Goal: Task Accomplishment & Management: Manage account settings

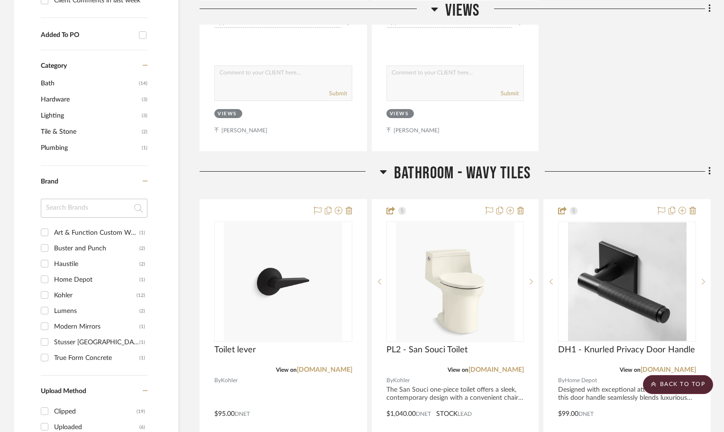
scroll to position [664, 0]
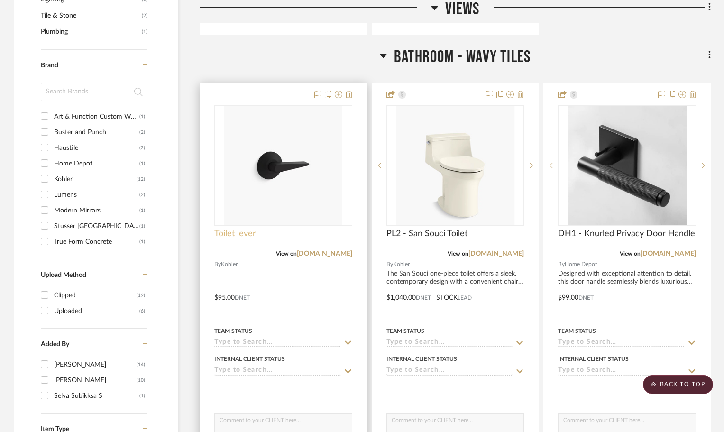
click at [219, 235] on span "Toilet lever" at bounding box center [235, 234] width 42 height 10
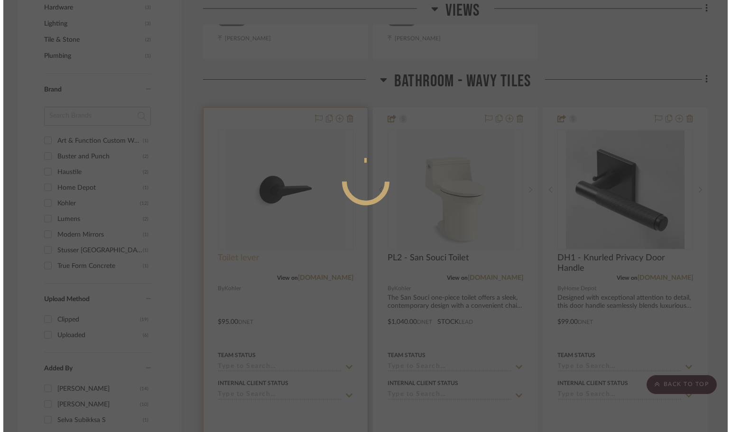
scroll to position [0, 0]
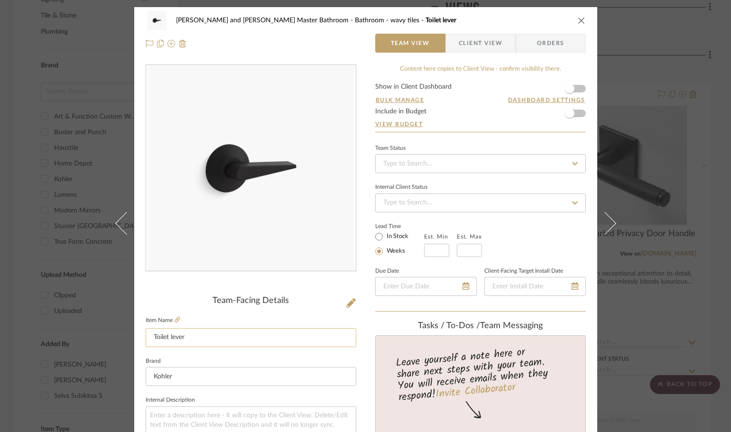
click at [150, 334] on input "Toilet lever" at bounding box center [251, 337] width 211 height 19
type input "PL2 - Toilet lever"
click at [714, 260] on div "Divya and Sriram Master Bathroom Bathroom - wavy tiles PL2 - Toilet lever Team …" at bounding box center [365, 216] width 731 height 432
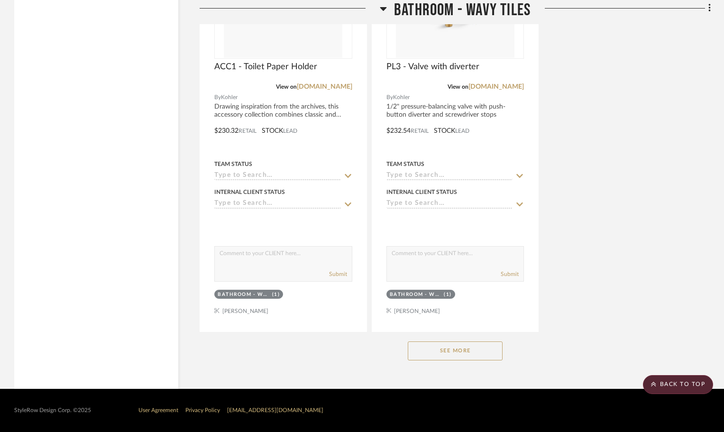
scroll to position [1672, 0]
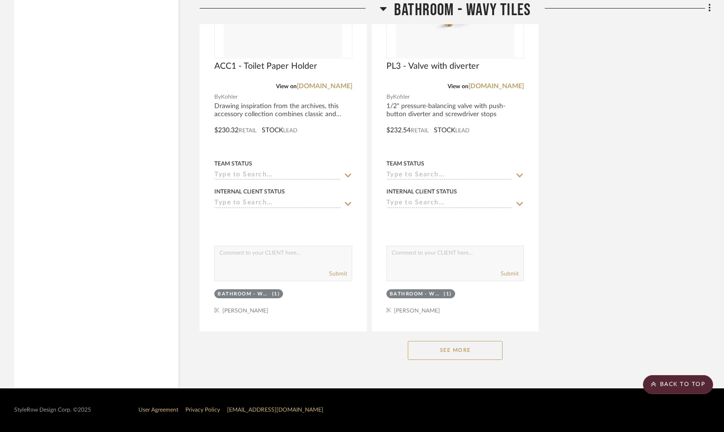
click at [445, 347] on button "See More" at bounding box center [455, 350] width 95 height 19
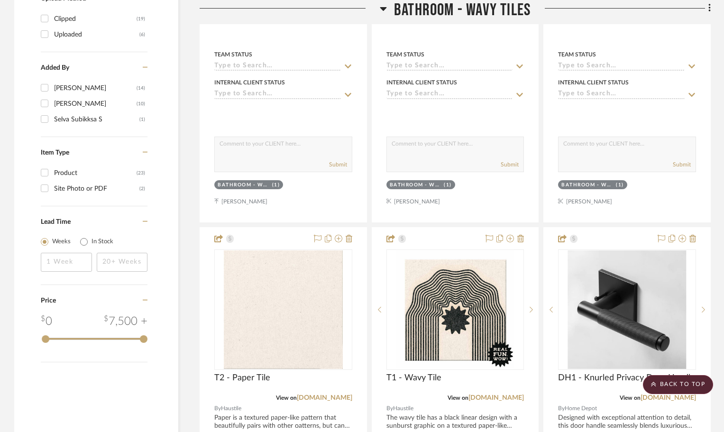
scroll to position [646, 0]
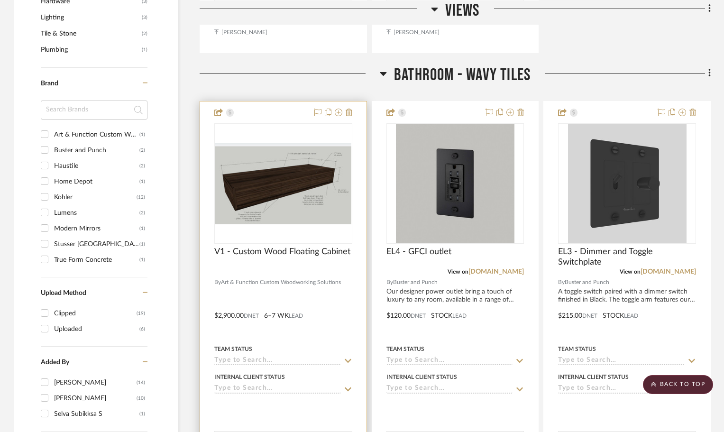
click at [271, 314] on div at bounding box center [283, 308] width 166 height 415
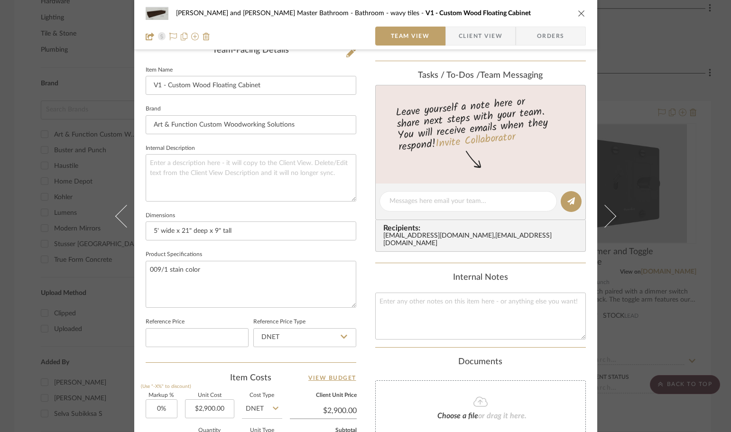
scroll to position [70, 0]
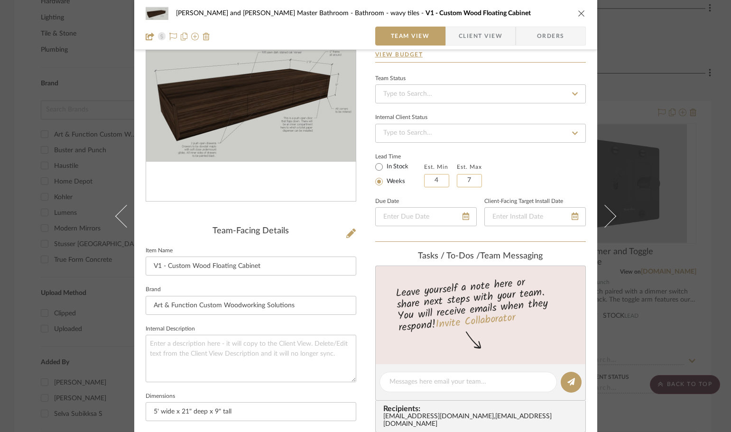
type input "4"
type input "5"
click at [559, 171] on div "Lead Time In Stock Weeks Est. Min 4 Est. Max 5" at bounding box center [480, 168] width 211 height 37
click at [718, 200] on div "Divya and Sriram Master Bathroom Bathroom - wavy tiles V1 - Custom Wood Floatin…" at bounding box center [365, 216] width 731 height 432
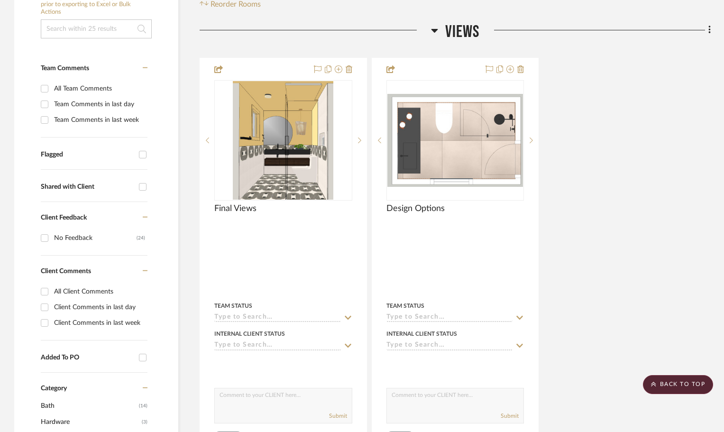
scroll to position [172, 0]
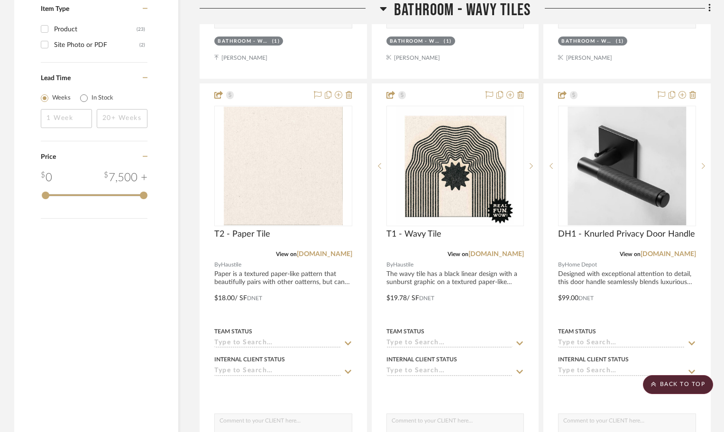
scroll to position [1090, 0]
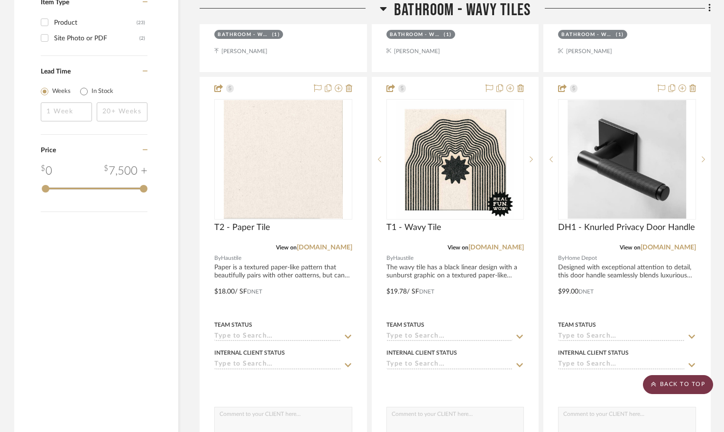
click at [678, 387] on scroll-to-top-button "BACK TO TOP" at bounding box center [678, 384] width 70 height 19
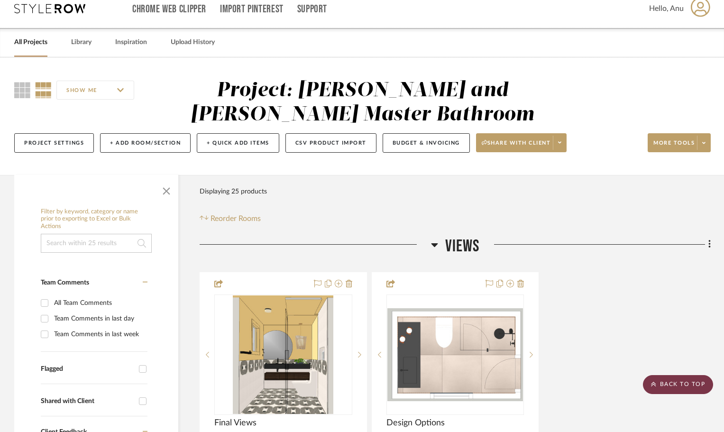
scroll to position [0, 0]
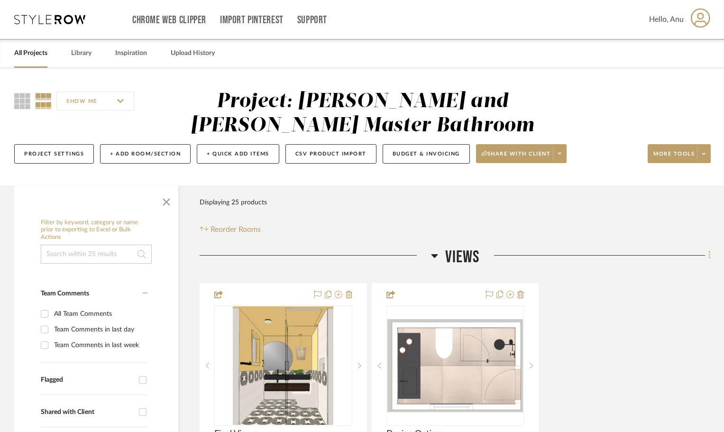
click at [710, 257] on icon at bounding box center [709, 255] width 3 height 10
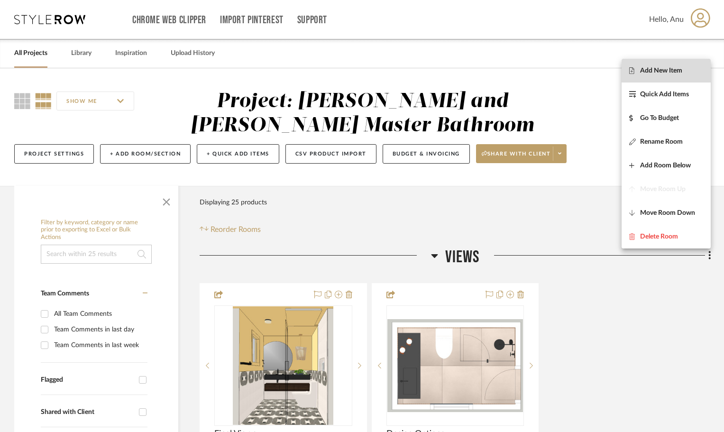
click at [662, 72] on span "Add New Item" at bounding box center [661, 70] width 42 height 8
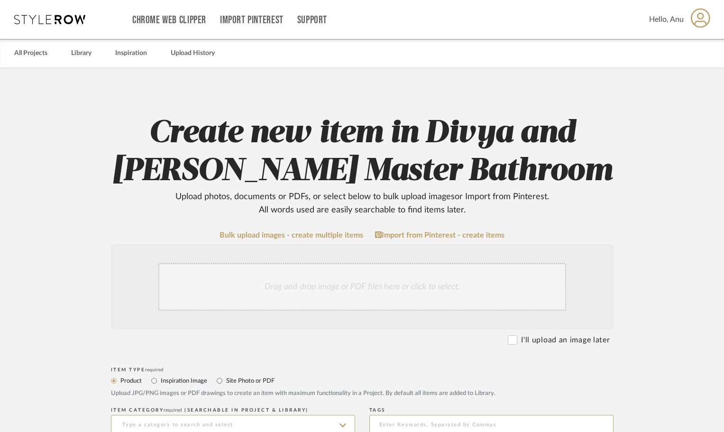
scroll to position [142, 0]
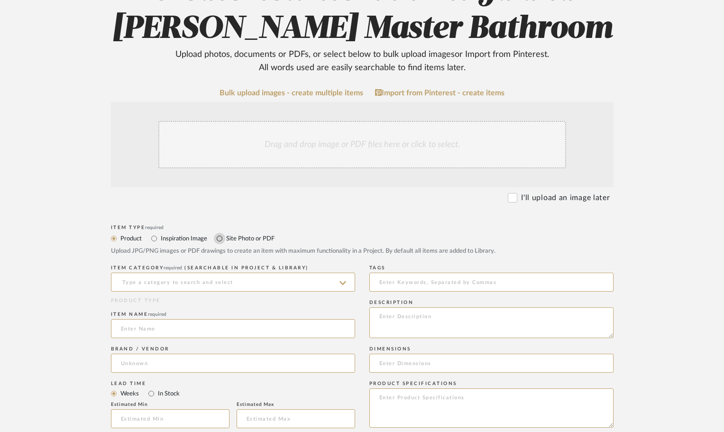
click at [222, 239] on input "Site Photo or PDF" at bounding box center [219, 238] width 11 height 11
radio input "true"
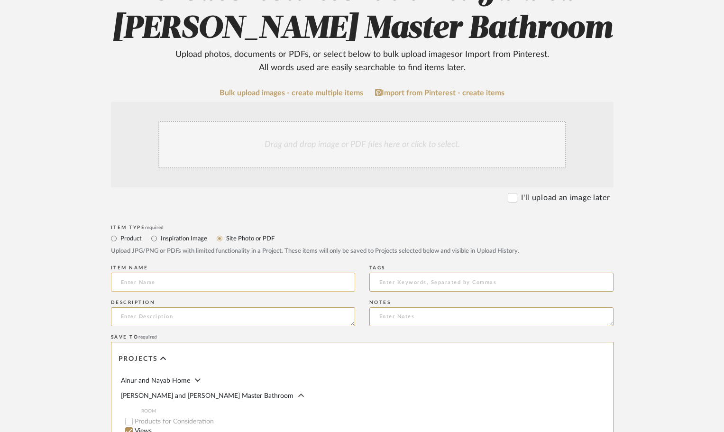
click at [147, 276] on input at bounding box center [233, 282] width 244 height 19
click at [120, 280] on input "Drawings" at bounding box center [233, 282] width 244 height 19
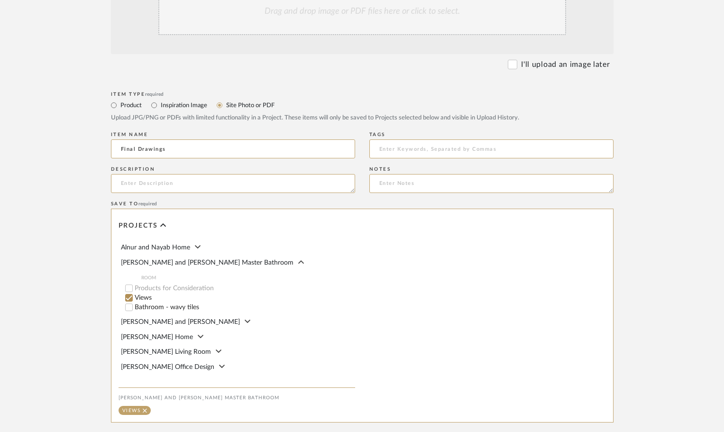
scroll to position [383, 0]
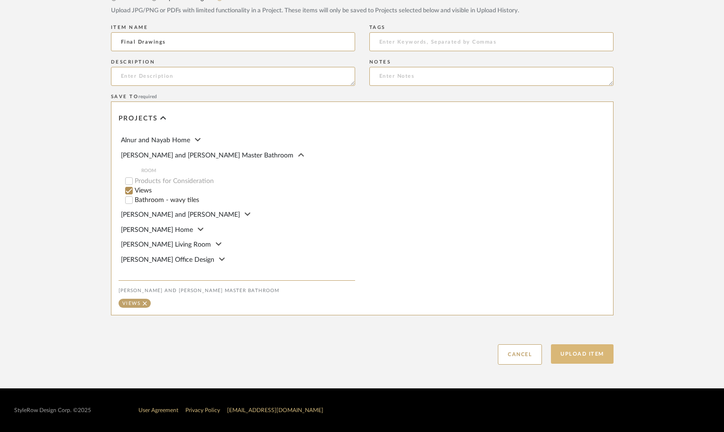
type input "Final Drawings"
click at [580, 352] on button "Upload Item" at bounding box center [582, 353] width 63 height 19
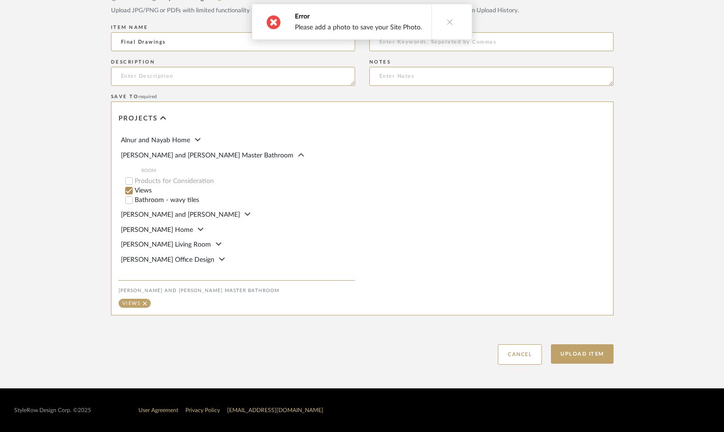
click at [449, 15] on button at bounding box center [449, 21] width 37 height 35
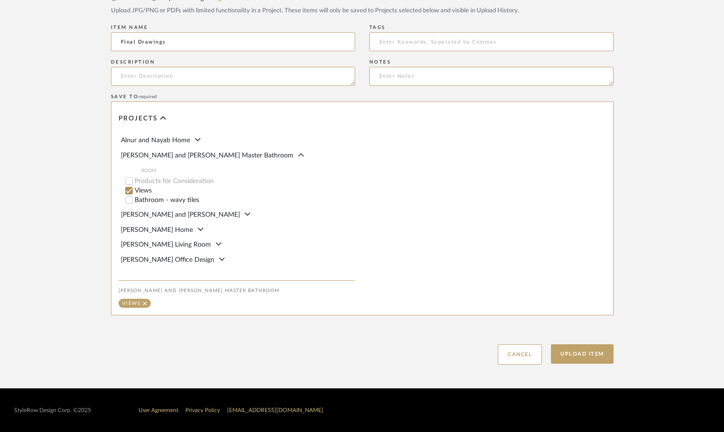
scroll to position [51, 0]
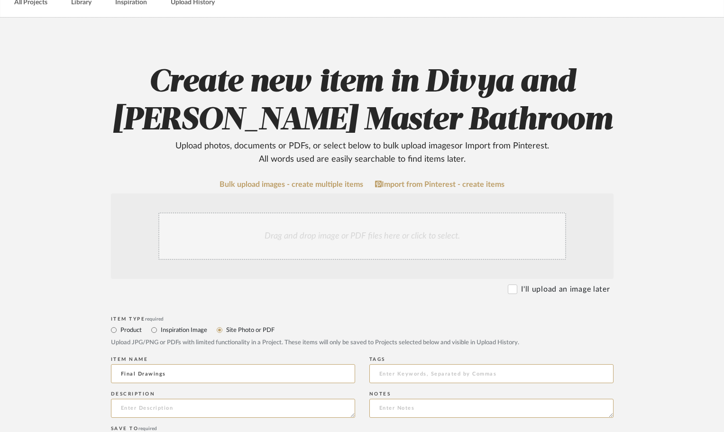
click at [407, 234] on div "Drag and drop image or PDF files here or click to select." at bounding box center [362, 235] width 408 height 47
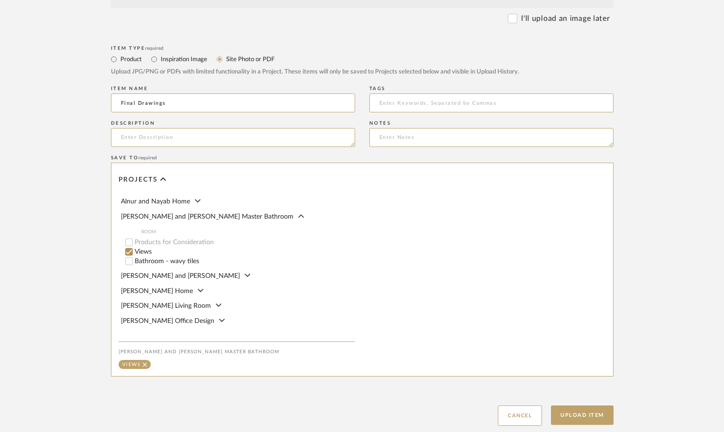
scroll to position [686, 0]
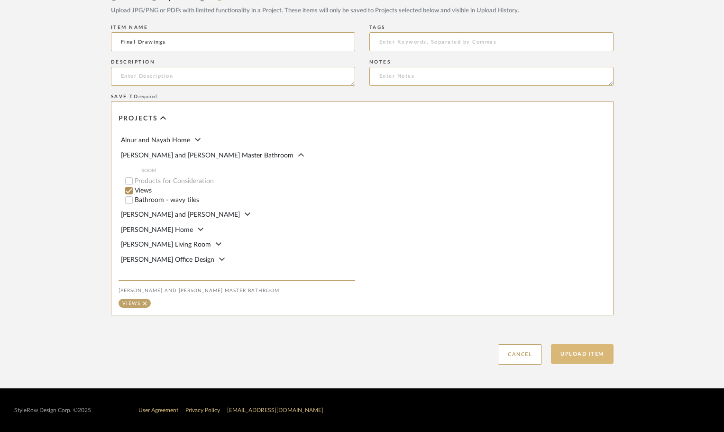
click at [570, 357] on button "Upload Item" at bounding box center [582, 353] width 63 height 19
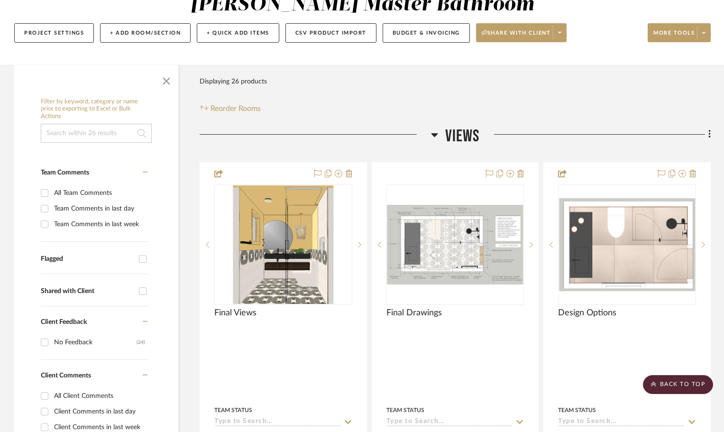
scroll to position [18, 0]
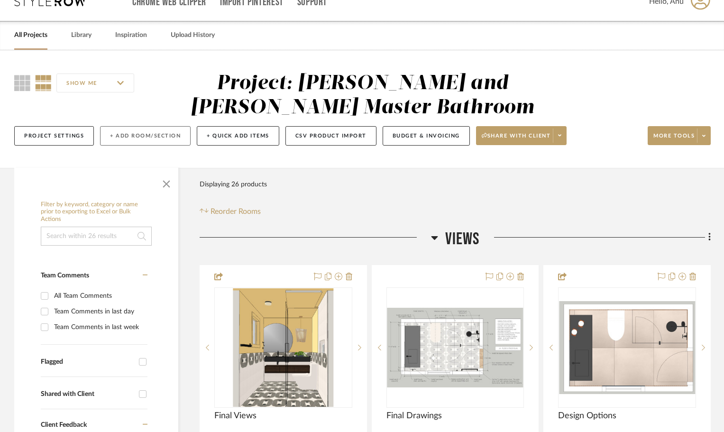
click at [147, 135] on button "+ Add Room/Section" at bounding box center [145, 135] width 91 height 19
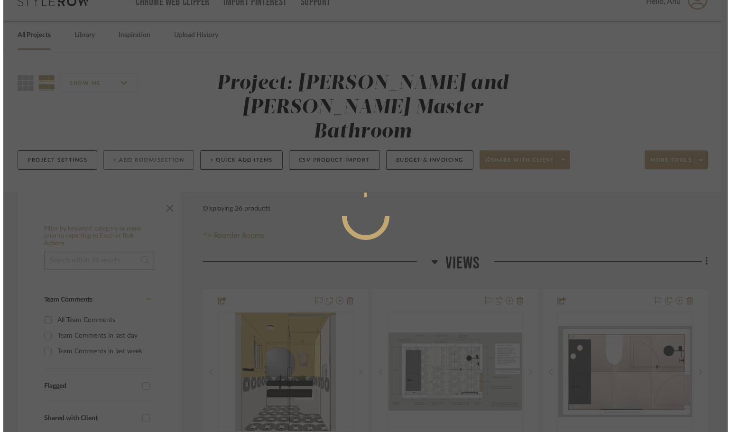
scroll to position [0, 0]
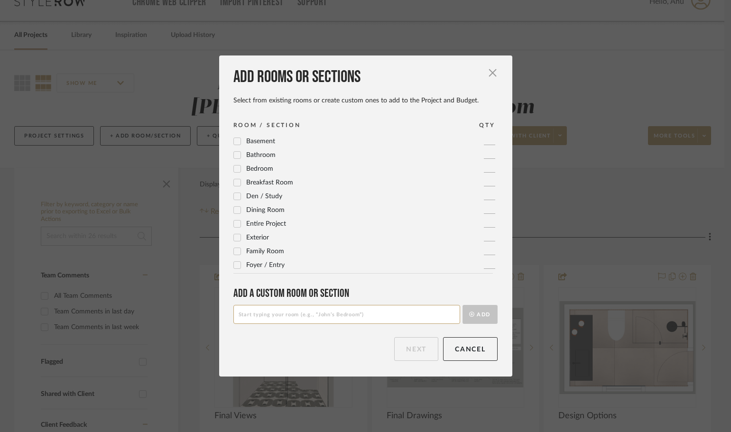
click at [238, 315] on input at bounding box center [346, 314] width 227 height 19
click at [228, 314] on div "Add rooms or sections Select from existing rooms or create custom ones to add t…" at bounding box center [365, 215] width 293 height 321
click at [235, 311] on input "Design Options" at bounding box center [346, 314] width 227 height 19
type input "Original Design Options"
click at [472, 313] on button "Add" at bounding box center [479, 314] width 35 height 19
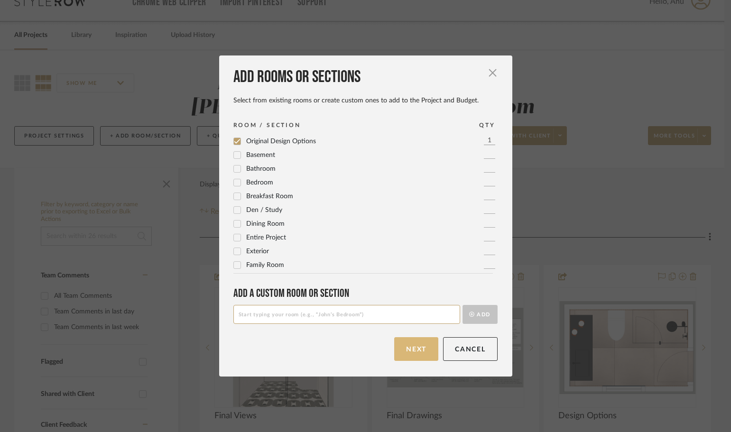
click at [410, 348] on button "Next" at bounding box center [416, 349] width 44 height 24
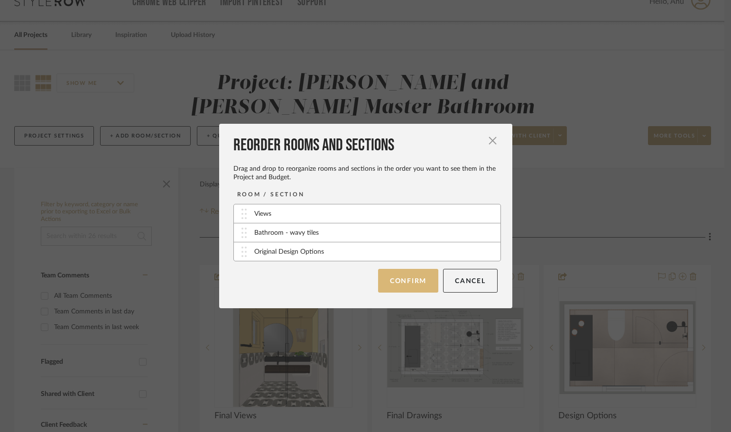
click at [390, 278] on button "Confirm" at bounding box center [408, 281] width 60 height 24
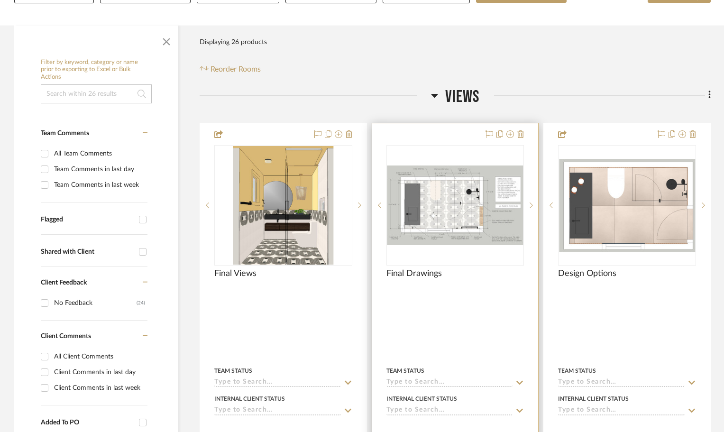
scroll to position [397, 0]
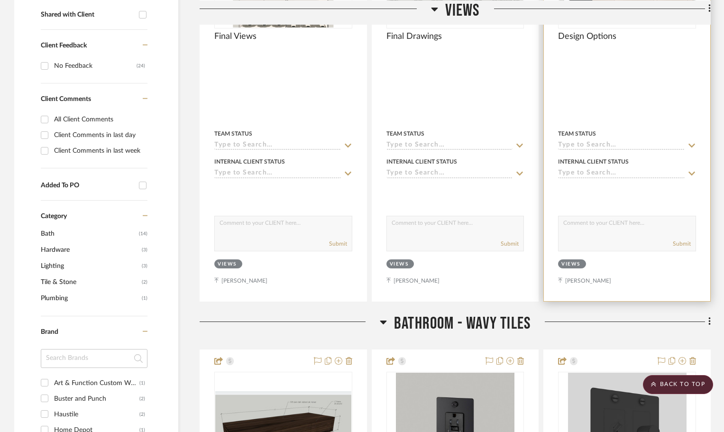
click at [577, 264] on div "Views" at bounding box center [570, 264] width 19 height 7
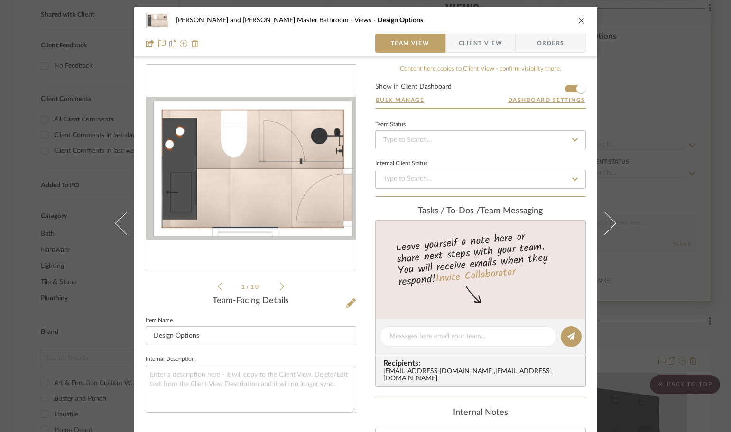
scroll to position [236, 0]
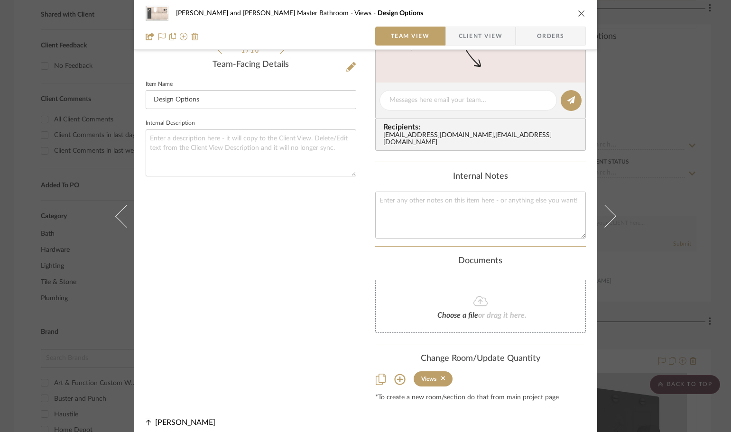
click at [397, 374] on icon at bounding box center [399, 379] width 11 height 11
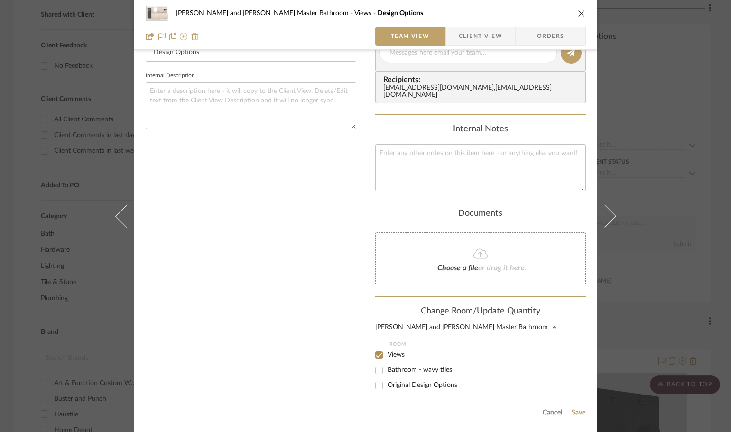
scroll to position [350, 0]
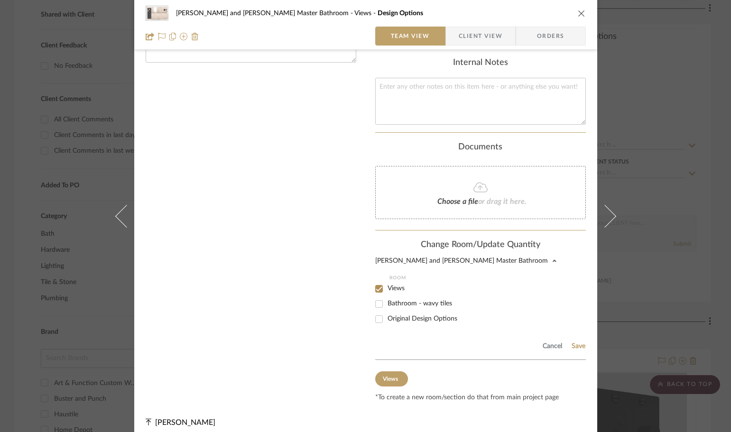
click at [371, 313] on div "Divya and Sriram Master Bathroom Views Design Options Team View Client View Ord…" at bounding box center [365, 48] width 463 height 782
click at [371, 312] on div "Divya and Sriram Master Bathroom Views Design Options Team View Client View Ord…" at bounding box center [365, 48] width 463 height 782
click at [375, 313] on input "Original Design Options" at bounding box center [378, 318] width 15 height 15
checkbox input "true"
click at [380, 284] on input "Views" at bounding box center [378, 288] width 15 height 15
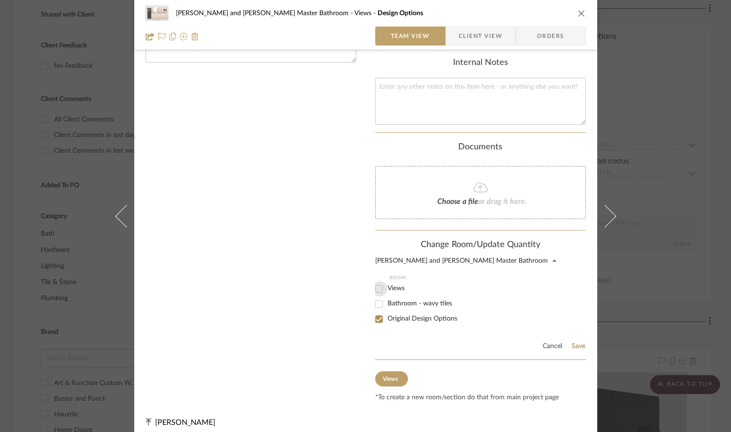
checkbox input "false"
click at [571, 342] on button "Save" at bounding box center [578, 346] width 15 height 8
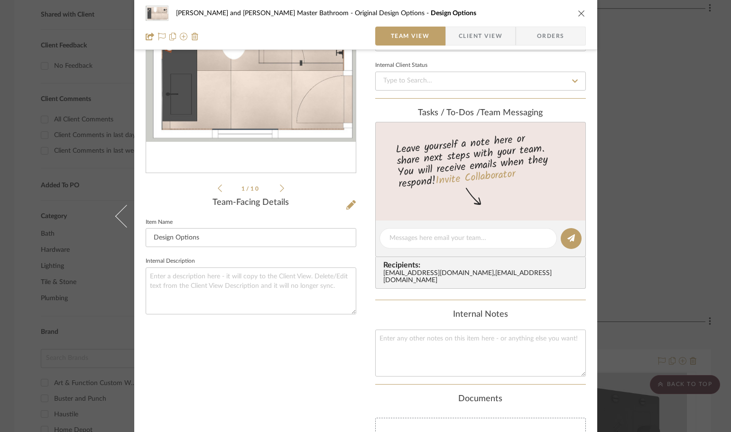
scroll to position [236, 0]
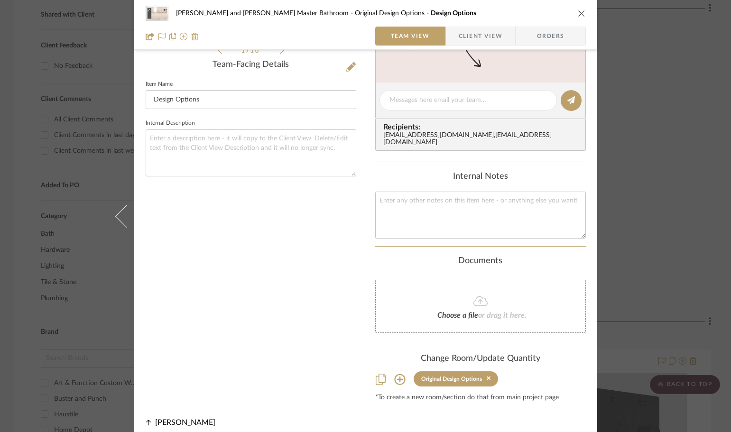
click at [683, 251] on div "Divya and Sriram Master Bathroom Original Design Options Design Options Team Vi…" at bounding box center [365, 216] width 731 height 432
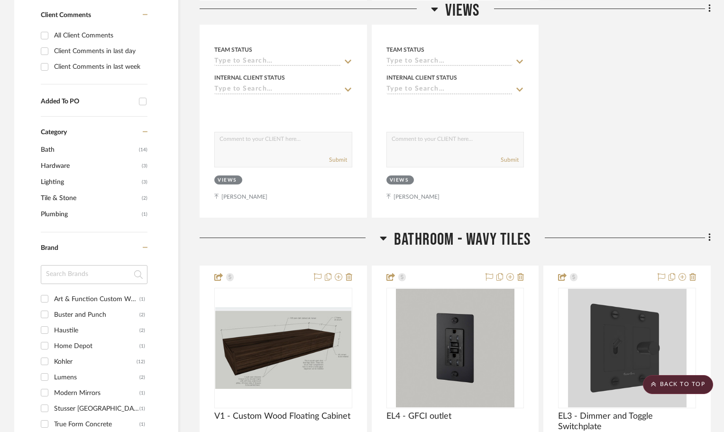
scroll to position [492, 0]
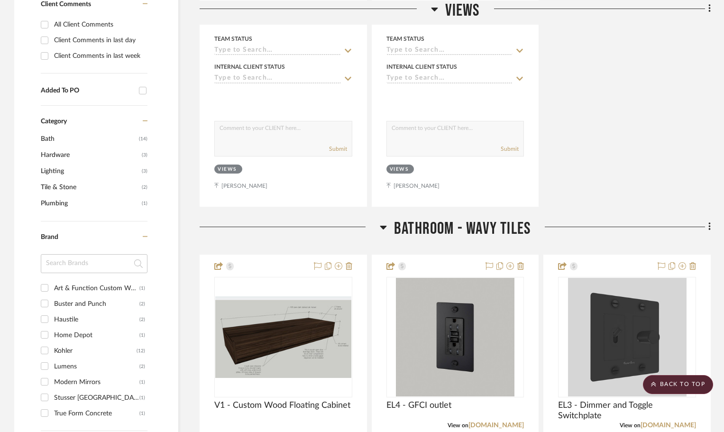
click at [486, 231] on span "Bathroom - wavy tiles" at bounding box center [462, 229] width 137 height 20
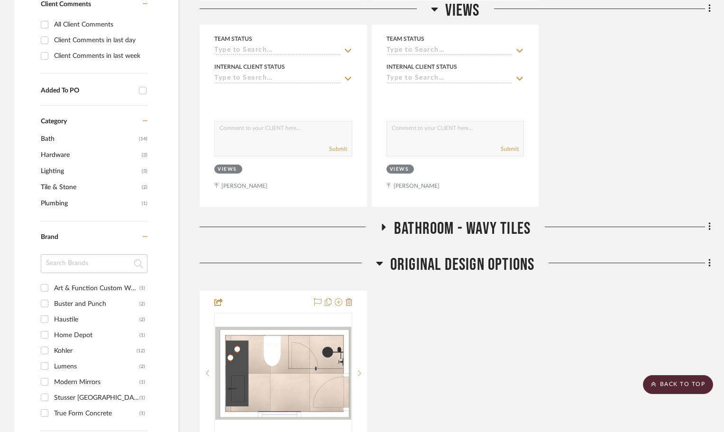
click at [486, 231] on span "Bathroom - wavy tiles" at bounding box center [462, 229] width 137 height 20
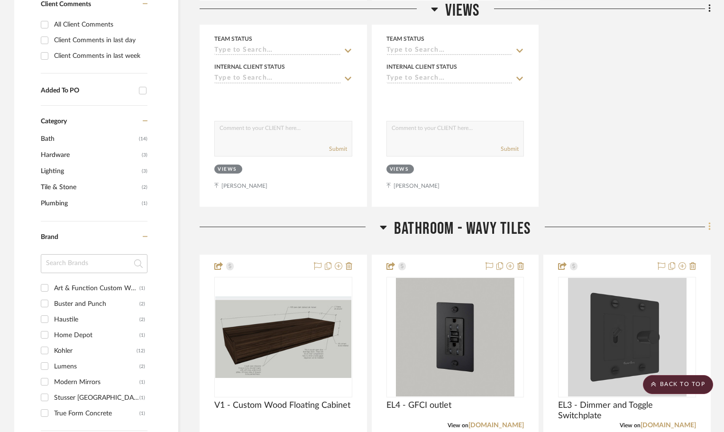
click at [710, 228] on icon at bounding box center [709, 227] width 2 height 8
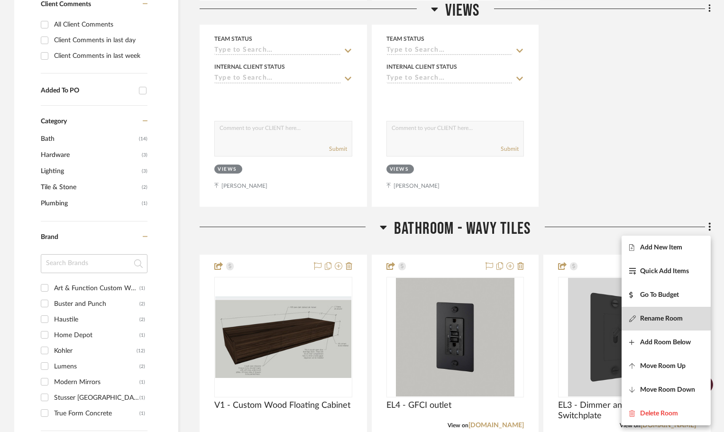
click at [651, 316] on span "Rename Room" at bounding box center [661, 318] width 43 height 8
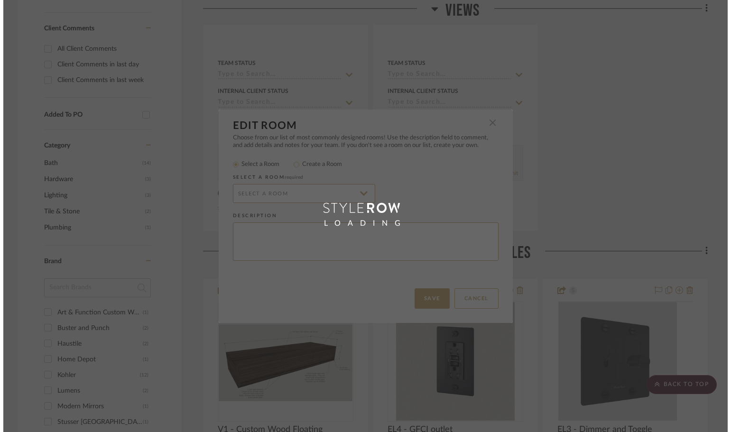
scroll to position [0, 0]
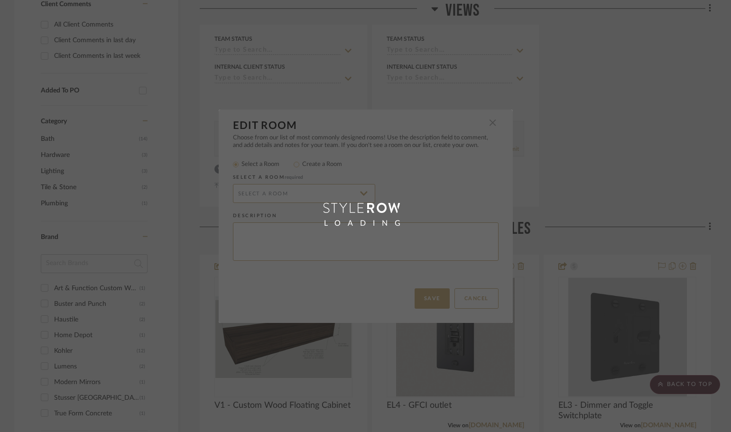
radio input "false"
radio input "true"
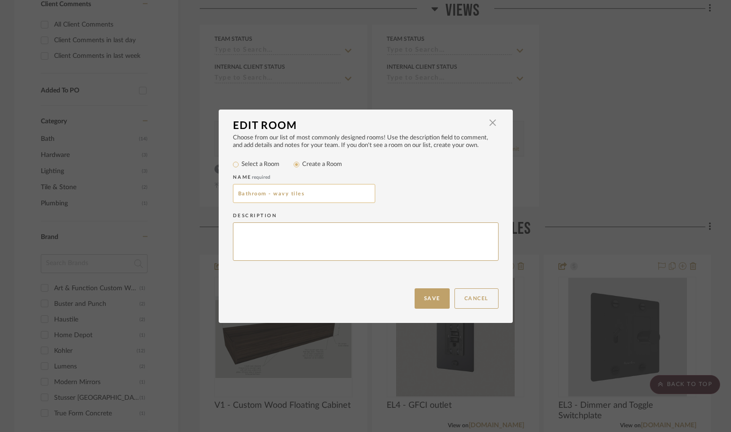
click at [309, 191] on input "Bathroom - wavy tiles" at bounding box center [304, 193] width 142 height 19
type input "Bathroom - Products to order"
click at [420, 293] on button "Save" at bounding box center [431, 298] width 35 height 20
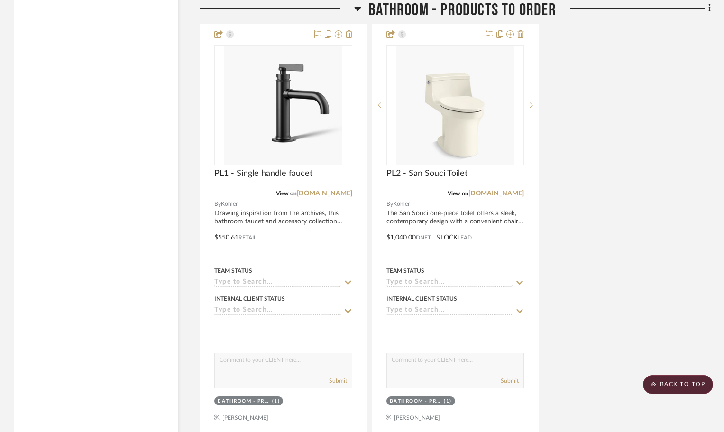
scroll to position [1867, 0]
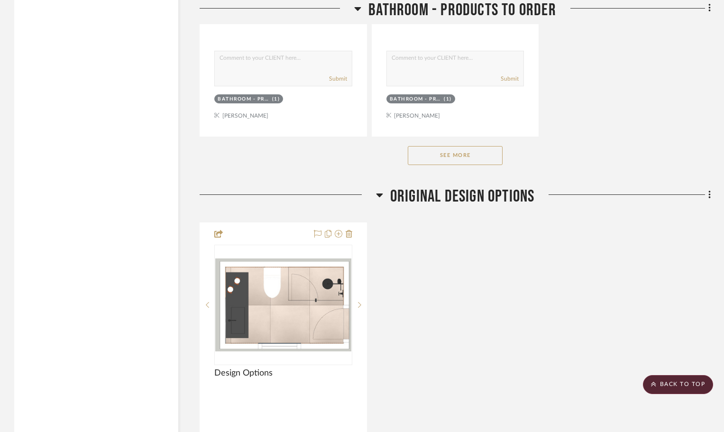
click at [432, 151] on button "See More" at bounding box center [455, 155] width 95 height 19
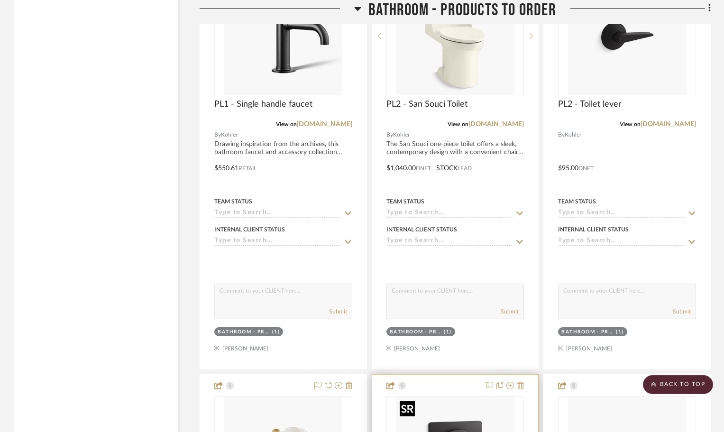
scroll to position [1488, 0]
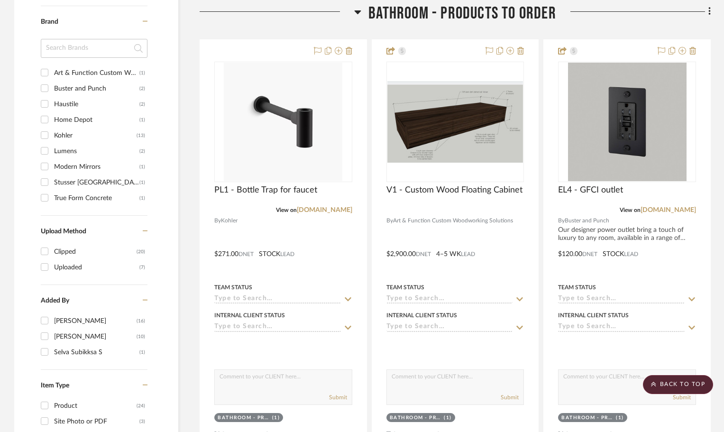
scroll to position [711, 0]
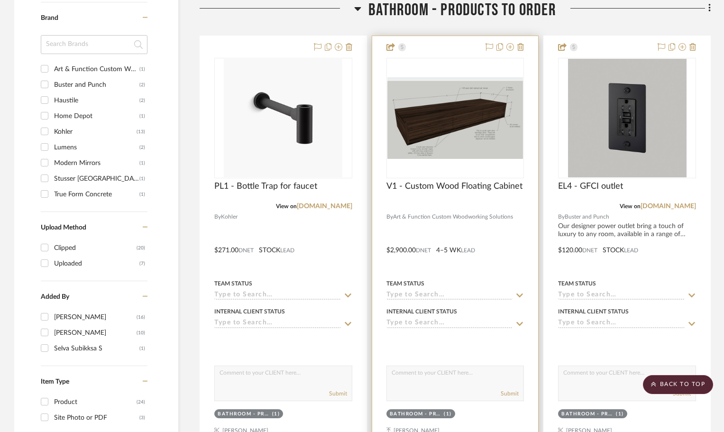
click at [446, 47] on div at bounding box center [455, 243] width 166 height 415
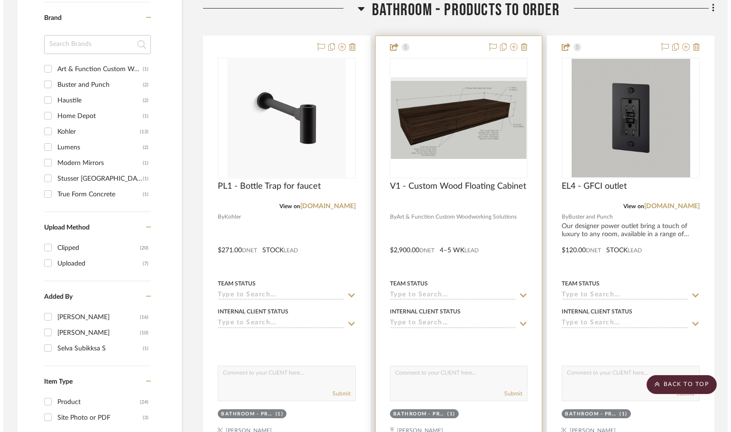
scroll to position [0, 0]
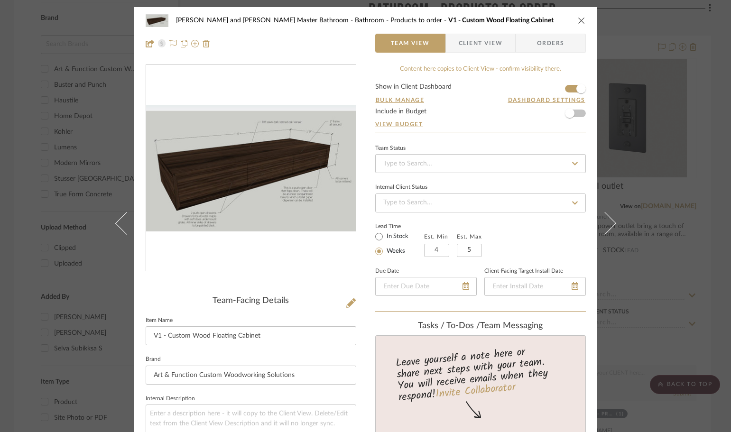
click at [577, 18] on icon "close" at bounding box center [581, 21] width 8 height 8
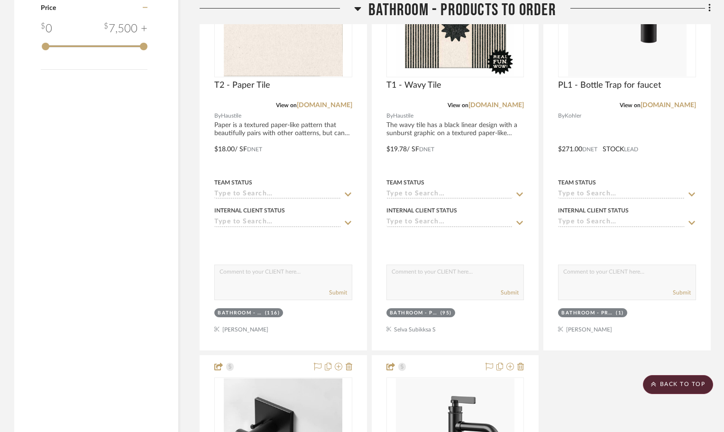
scroll to position [1375, 0]
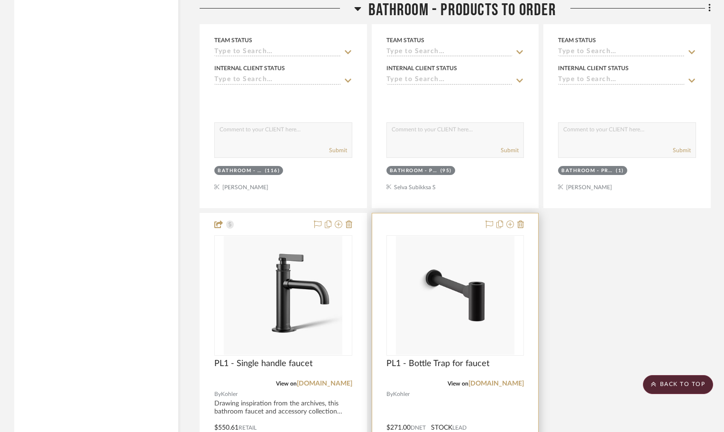
click at [440, 224] on div at bounding box center [455, 420] width 166 height 415
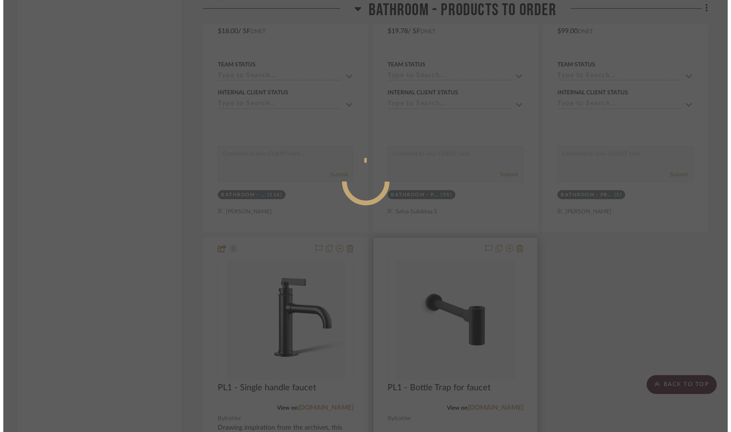
scroll to position [0, 0]
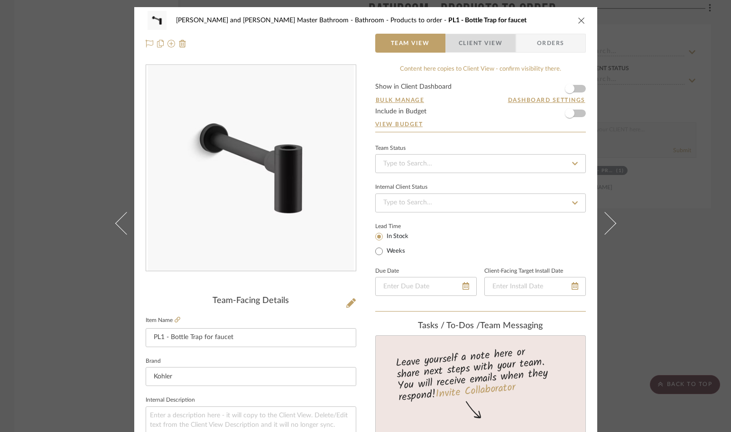
click at [459, 47] on span "Client View" at bounding box center [480, 43] width 44 height 19
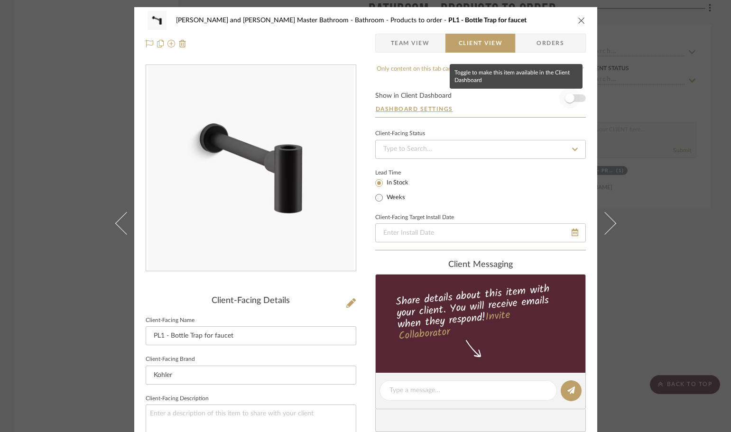
click at [570, 97] on span "button" at bounding box center [569, 97] width 9 height 9
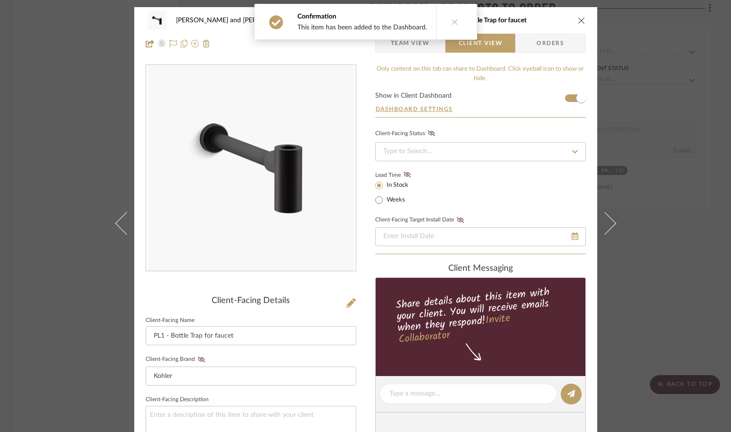
click at [667, 276] on div "Divya and Sriram Master Bathroom Bathroom - Products to order PL1 - Bottle Trap…" at bounding box center [365, 216] width 731 height 432
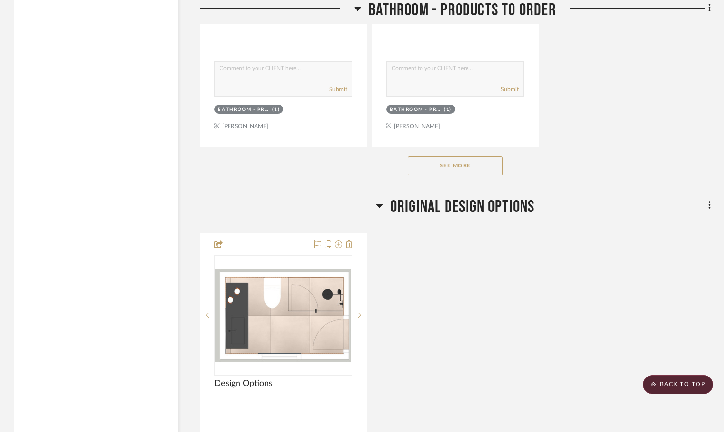
scroll to position [1896, 0]
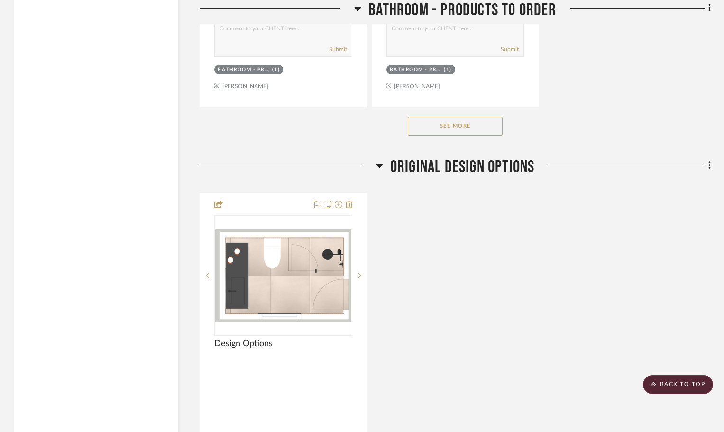
click at [457, 127] on button "See More" at bounding box center [455, 126] width 95 height 19
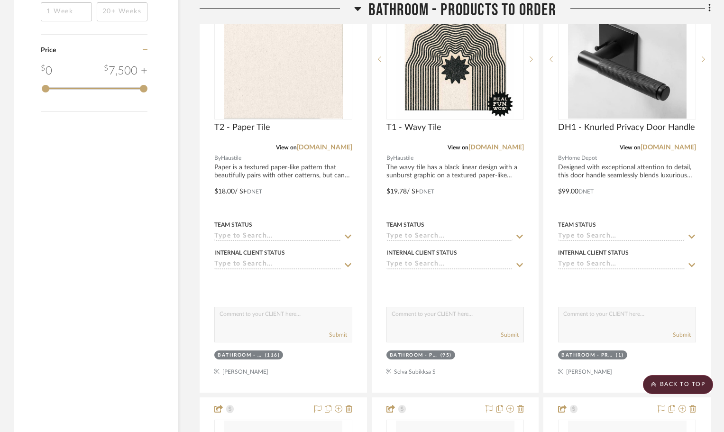
scroll to position [1280, 0]
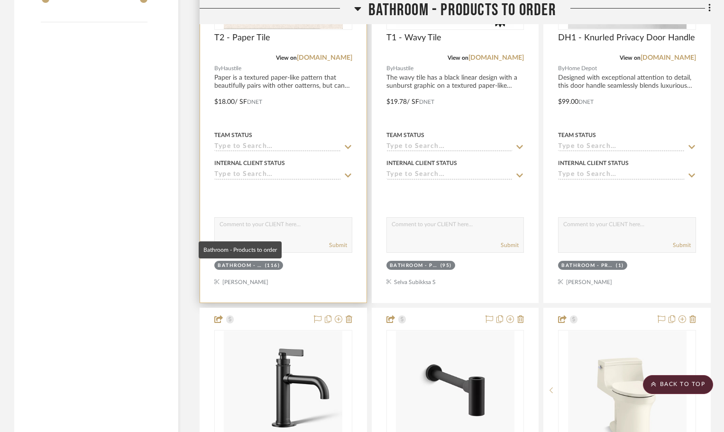
click at [227, 265] on div "Bathroom - Products to order" at bounding box center [240, 265] width 45 height 7
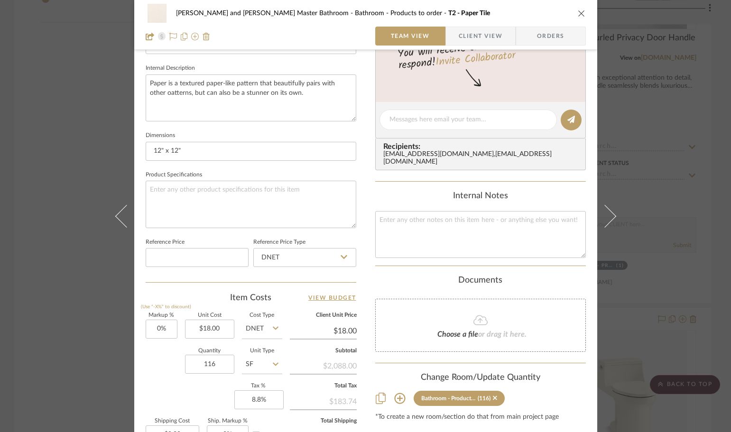
scroll to position [451, 0]
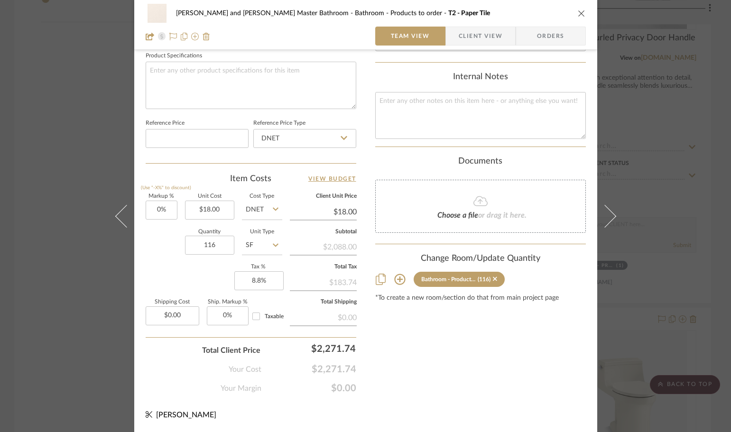
click at [394, 274] on icon at bounding box center [399, 279] width 11 height 11
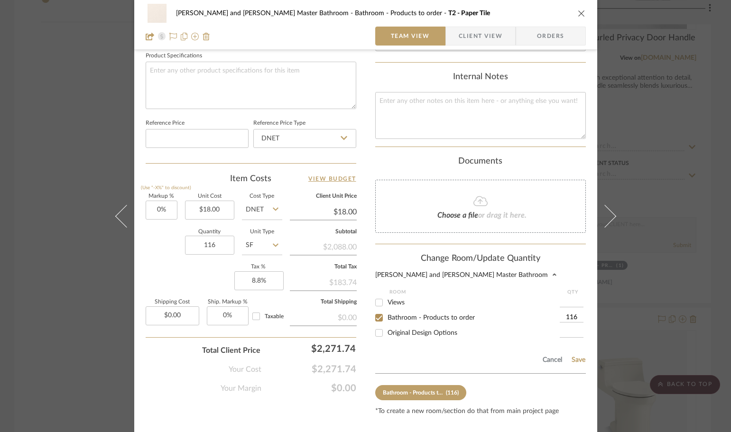
click at [578, 313] on input "116" at bounding box center [571, 317] width 24 height 9
type input "125"
click at [575, 356] on button "Save" at bounding box center [578, 360] width 15 height 8
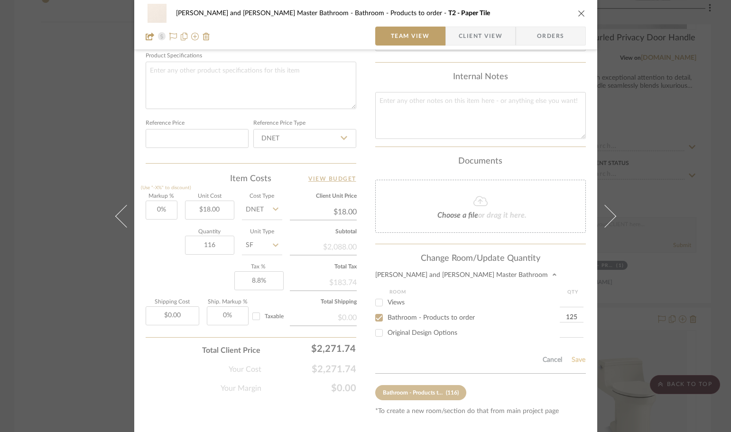
type input "125"
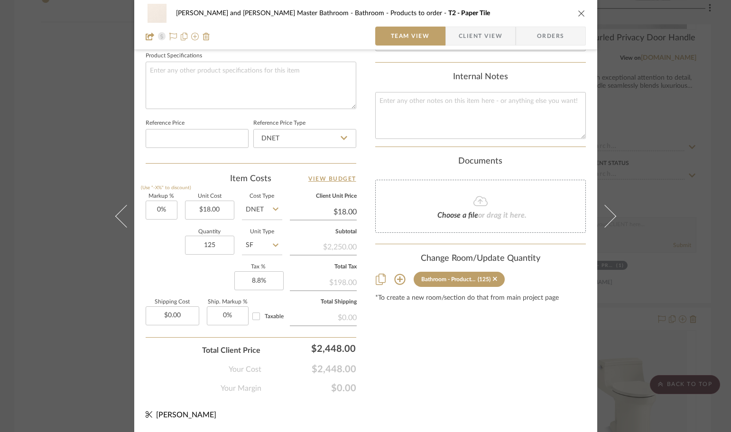
click at [719, 205] on div "Divya and Sriram Master Bathroom Bathroom - Products to order T2 - Paper Tile T…" at bounding box center [365, 216] width 731 height 432
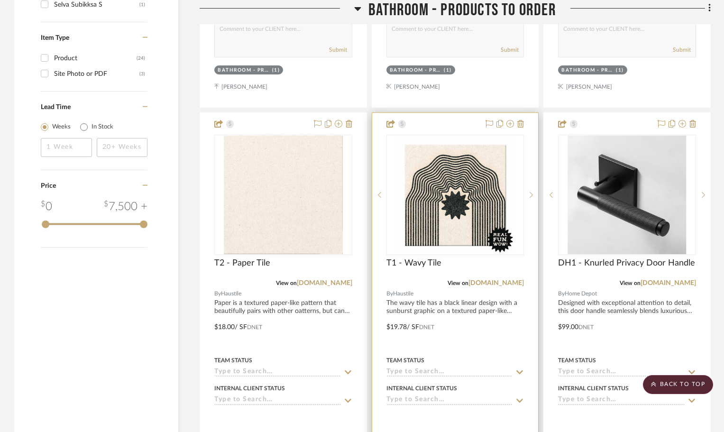
scroll to position [1138, 0]
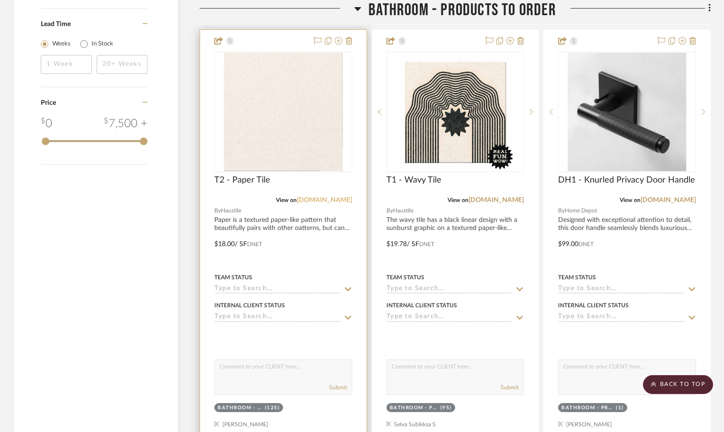
click at [319, 203] on link "haustileco.com" at bounding box center [324, 200] width 55 height 7
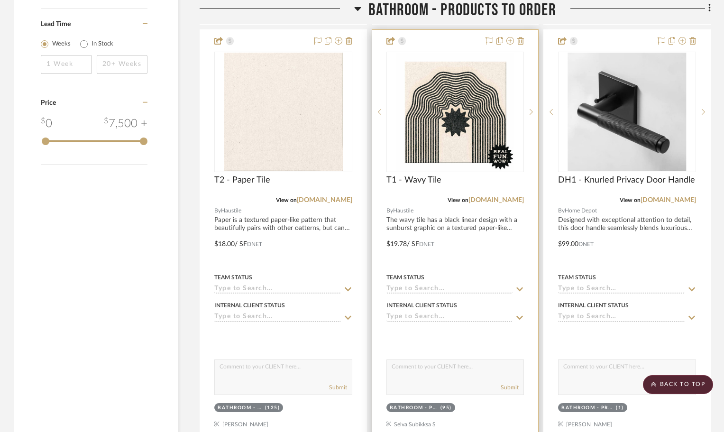
click at [502, 204] on div "View on haustileco.com" at bounding box center [455, 200] width 138 height 9
click at [501, 202] on link "[DOMAIN_NAME]" at bounding box center [495, 200] width 55 height 7
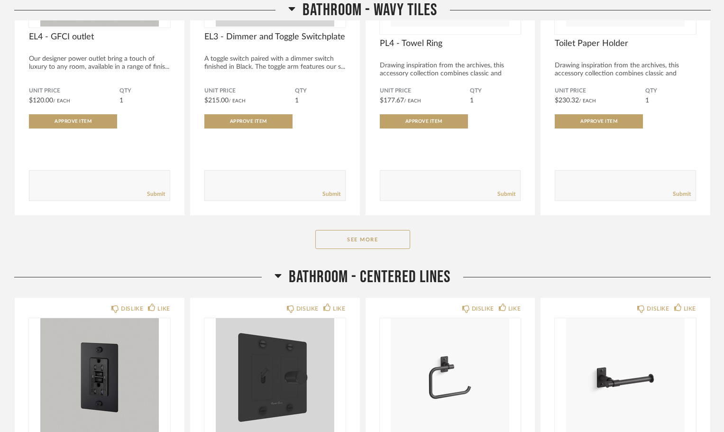
scroll to position [664, 0]
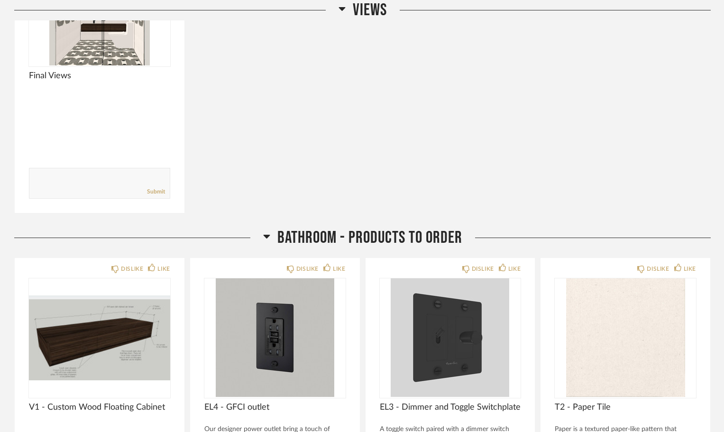
scroll to position [461, 0]
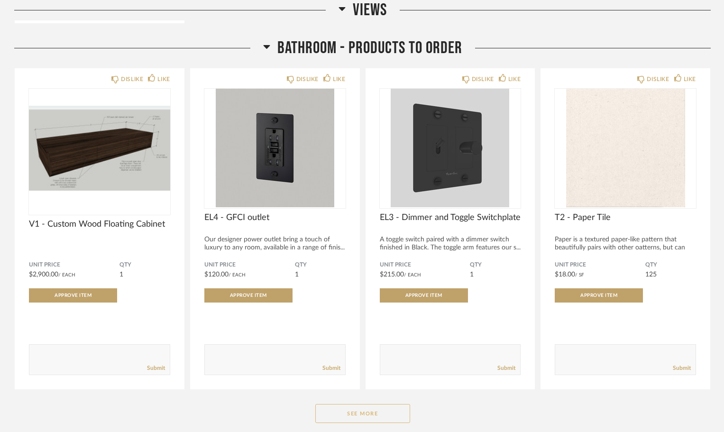
click at [347, 404] on button "See More" at bounding box center [362, 413] width 95 height 19
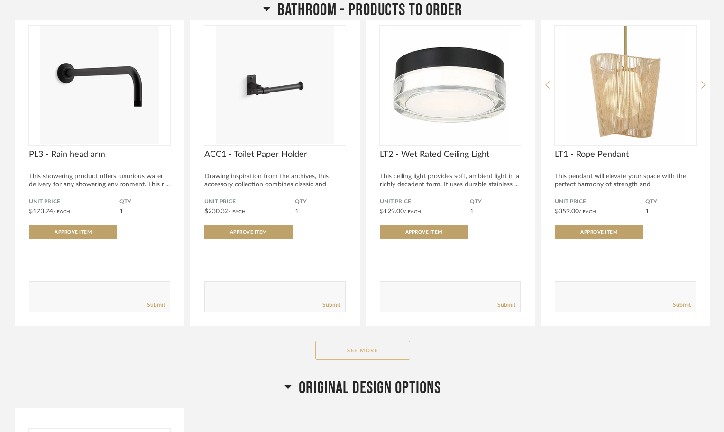
scroll to position [1836, 0]
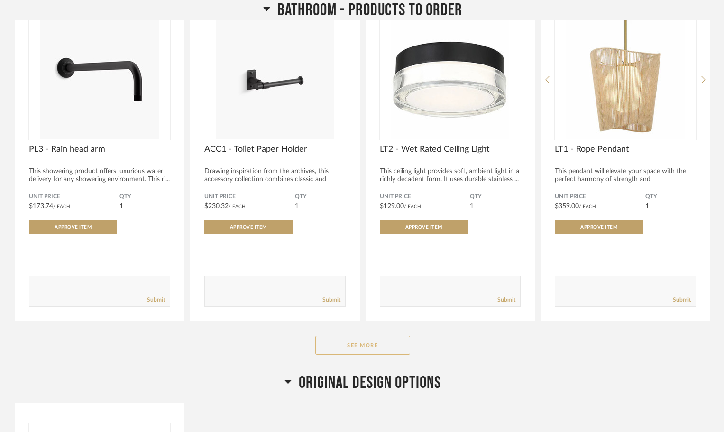
click at [398, 336] on button "See More" at bounding box center [362, 345] width 95 height 19
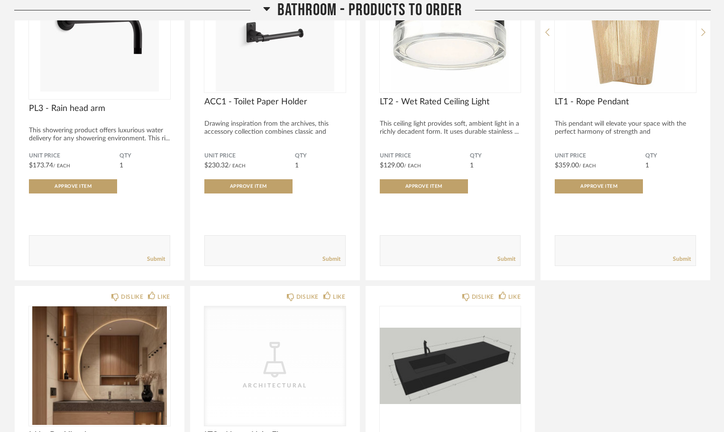
scroll to position [2010, 0]
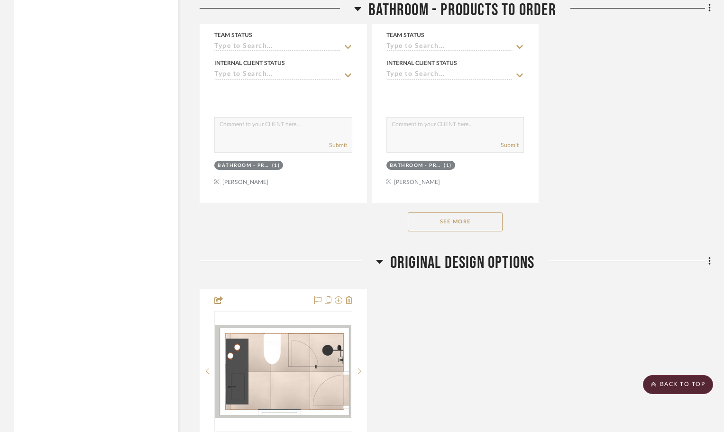
scroll to position [1802, 0]
click at [451, 217] on button "See More" at bounding box center [455, 220] width 95 height 19
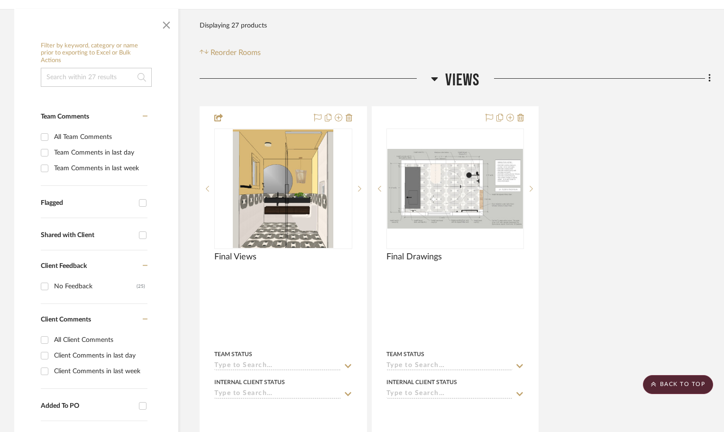
scroll to position [47, 0]
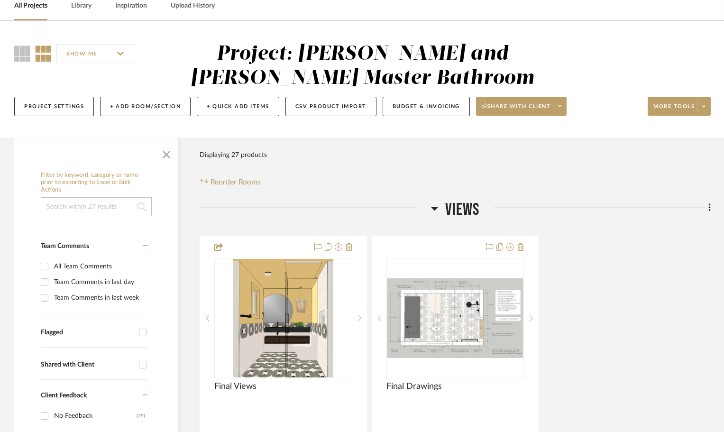
click at [413, 232] on div "Views Final Views By Unknown Team Status Internal Client Status client Comments…" at bounding box center [455, 426] width 511 height 452
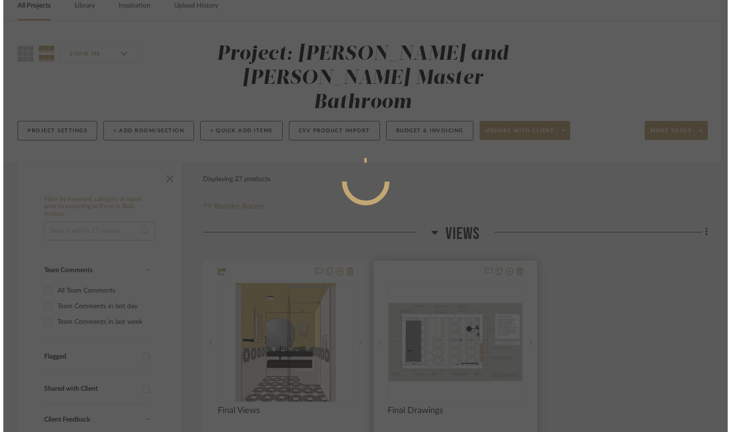
scroll to position [0, 0]
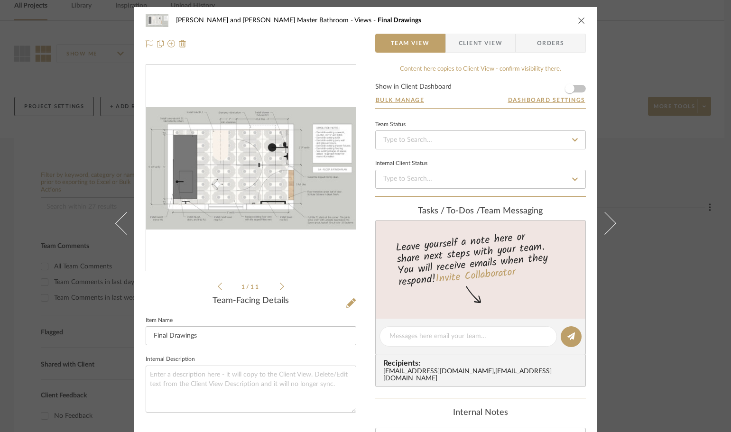
click at [486, 38] on span "Client View" at bounding box center [480, 43] width 44 height 19
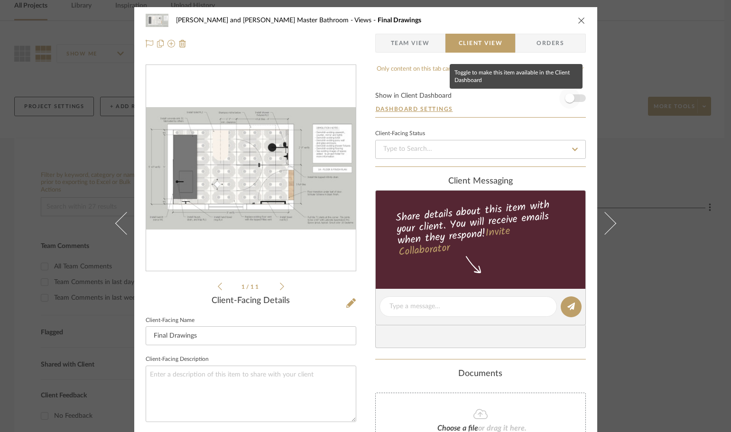
click at [569, 101] on span "button" at bounding box center [569, 97] width 9 height 9
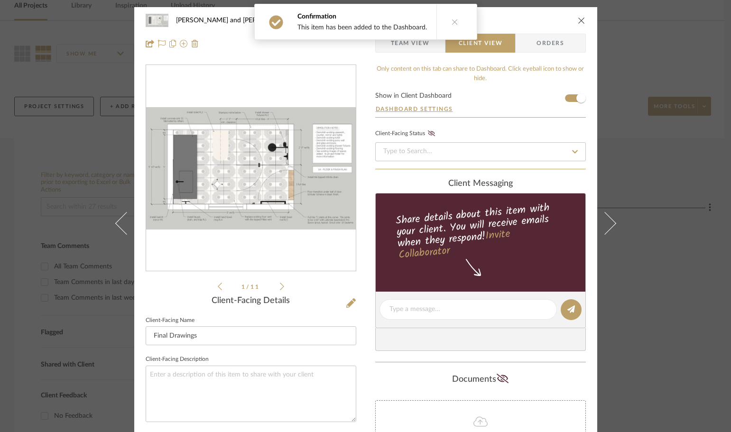
click at [655, 266] on div "Divya and Sriram Master Bathroom Views Final Drawings Team View Client View Ord…" at bounding box center [365, 216] width 731 height 432
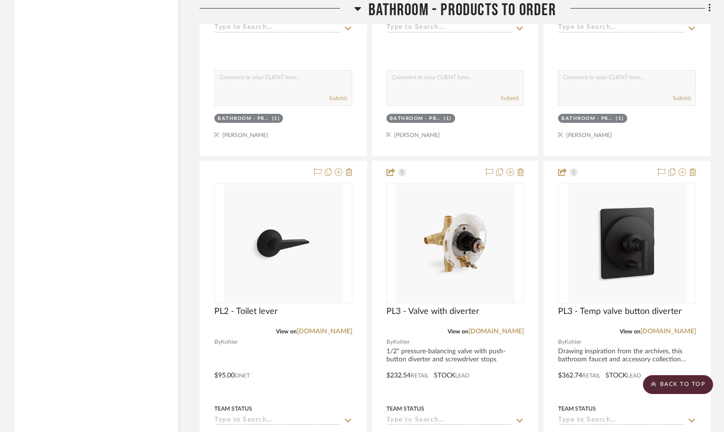
scroll to position [1849, 0]
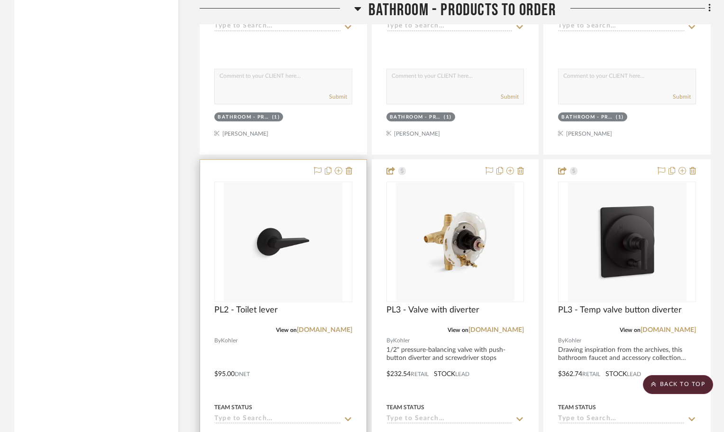
click at [252, 163] on div at bounding box center [283, 367] width 166 height 415
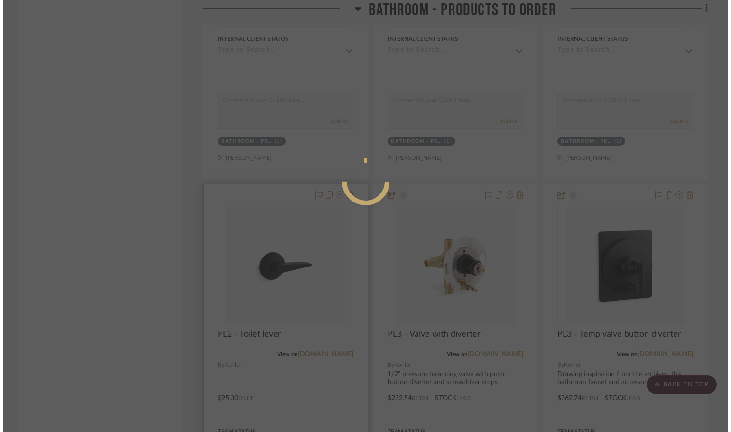
scroll to position [0, 0]
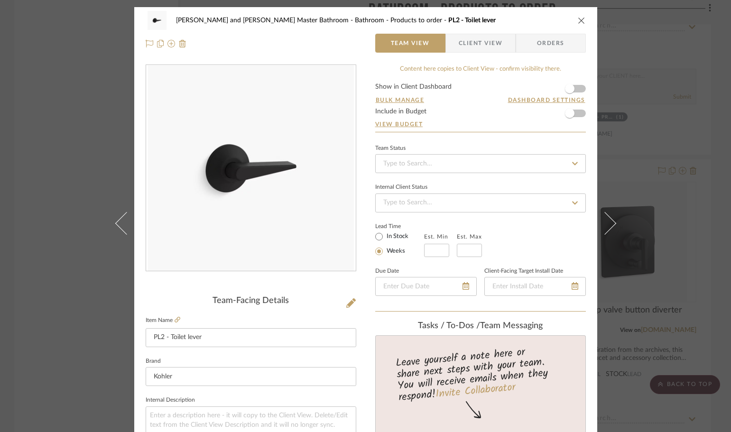
click at [460, 44] on span "Client View" at bounding box center [480, 43] width 44 height 19
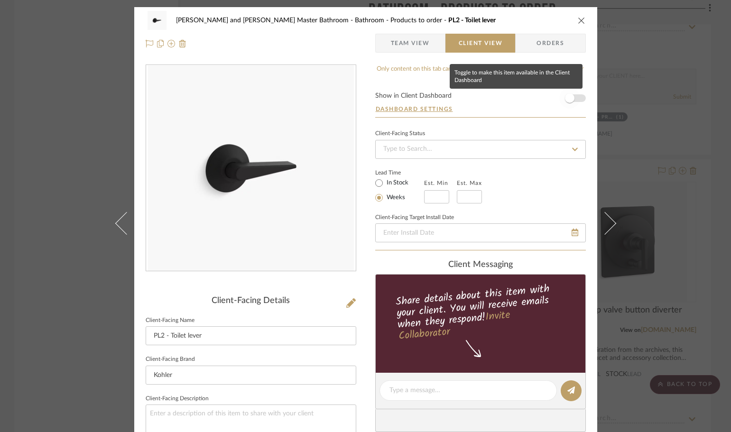
click at [570, 101] on span "button" at bounding box center [569, 98] width 21 height 21
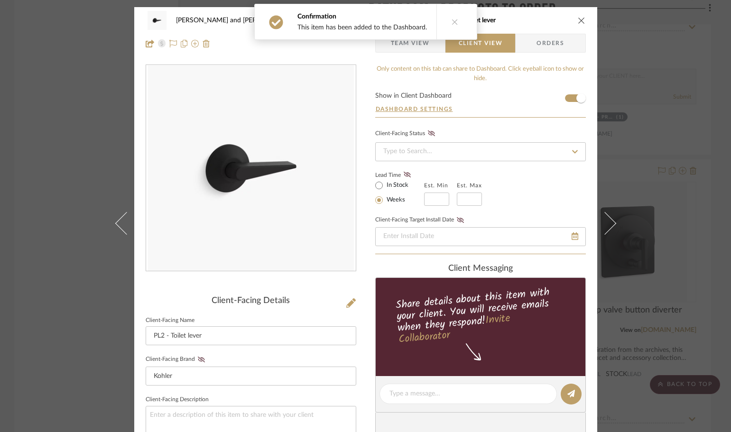
click at [717, 187] on div "Divya and Sriram Master Bathroom Bathroom - Products to order PL2 - Toilet leve…" at bounding box center [365, 216] width 731 height 432
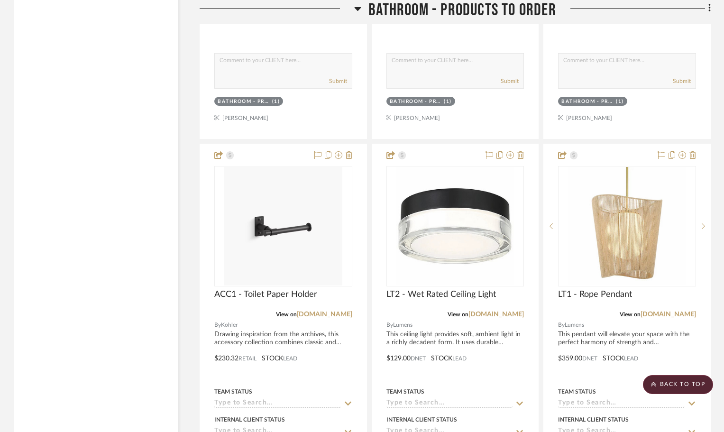
scroll to position [3129, 0]
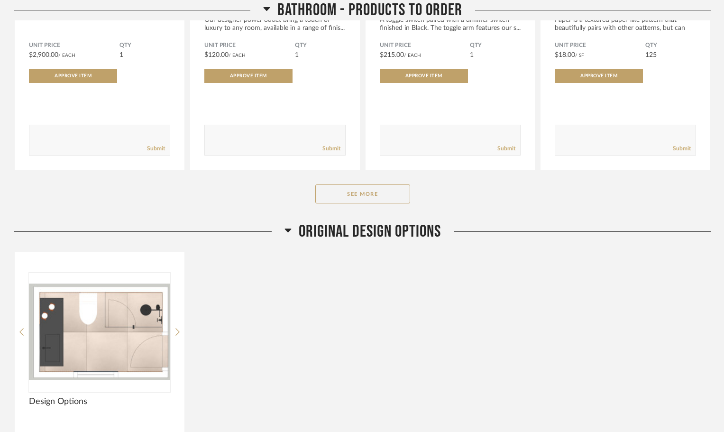
scroll to position [759, 0]
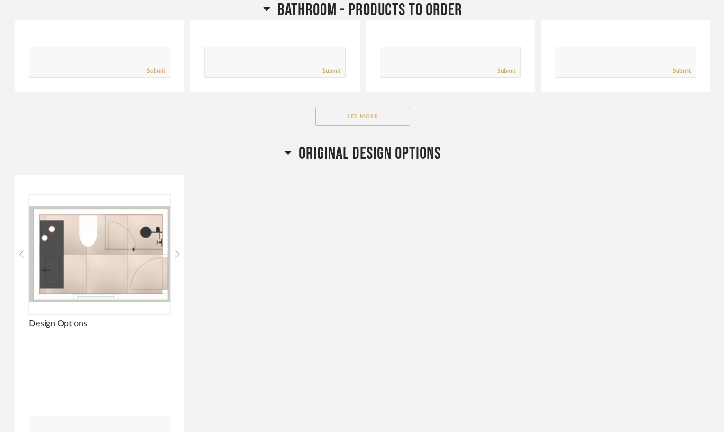
click at [335, 107] on button "See More" at bounding box center [362, 116] width 95 height 19
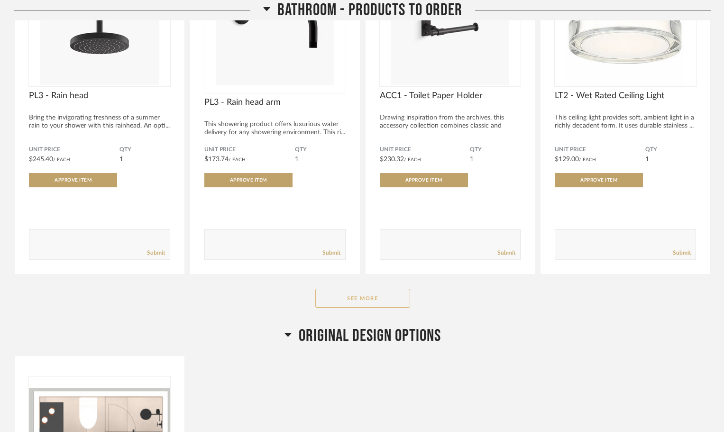
click at [375, 289] on button "See More" at bounding box center [362, 298] width 95 height 19
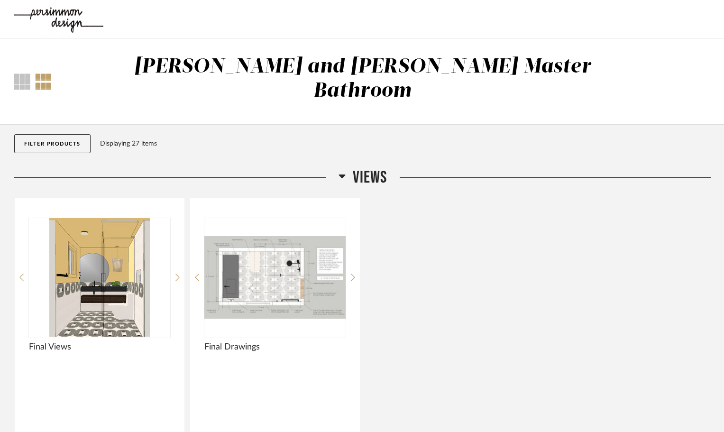
scroll to position [0, 0]
